Goal: Navigation & Orientation: Go to known website

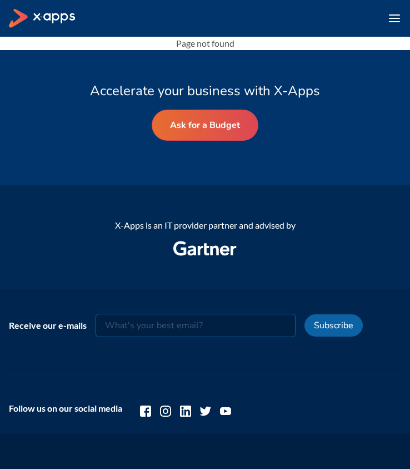
click at [60, 18] on icon at bounding box center [55, 18] width 43 height 11
